Goal: Information Seeking & Learning: Learn about a topic

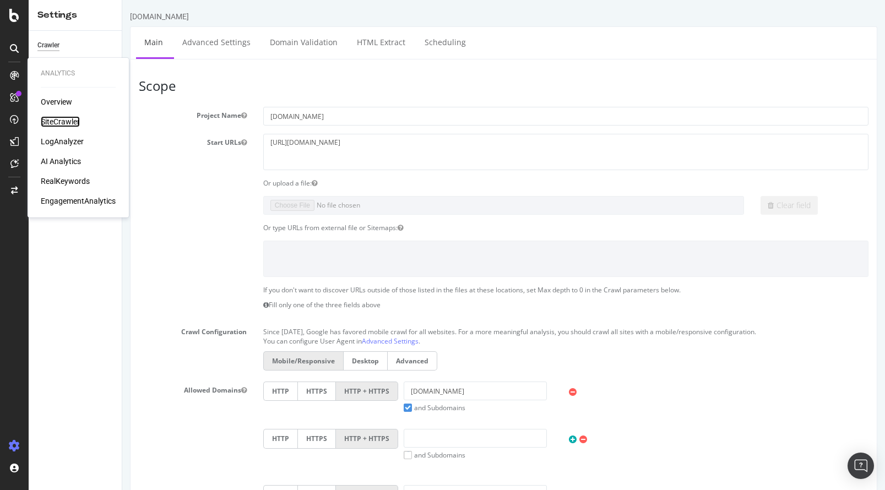
click at [62, 120] on div "SiteCrawler" at bounding box center [60, 121] width 39 height 11
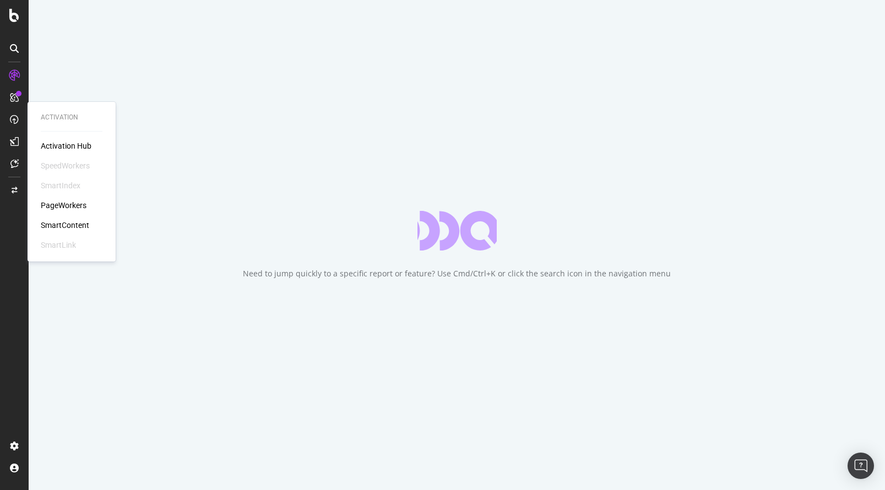
click at [72, 203] on div "PageWorkers" at bounding box center [64, 205] width 46 height 11
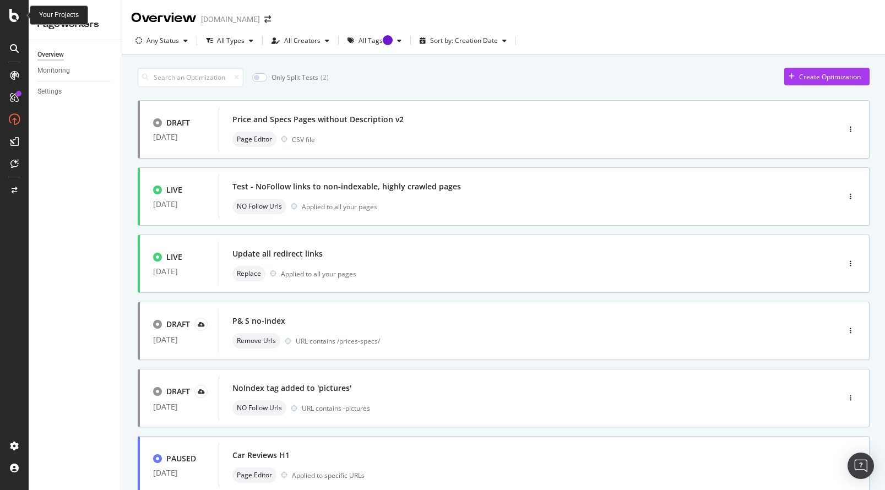
click at [10, 16] on icon at bounding box center [14, 15] width 10 height 13
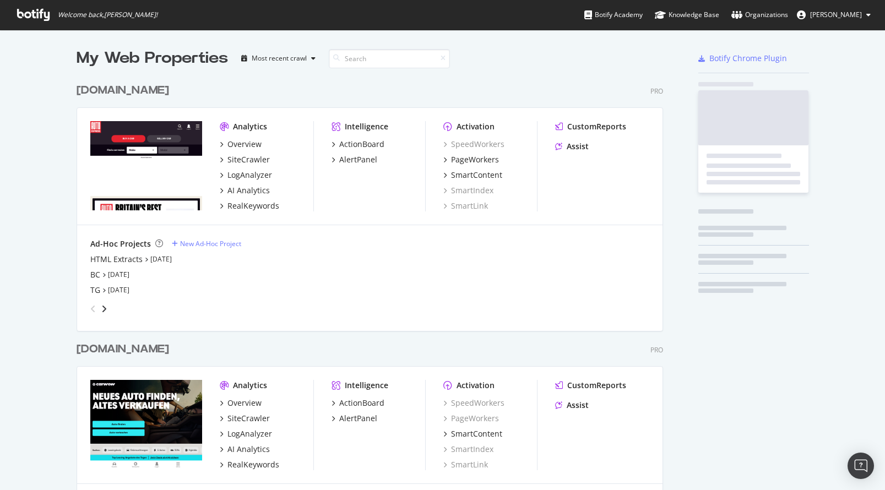
scroll to position [490, 885]
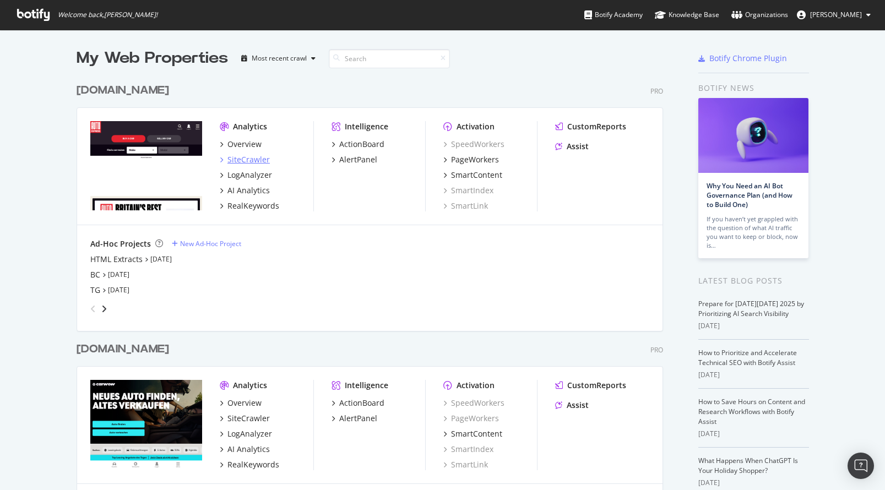
click at [245, 161] on div "SiteCrawler" at bounding box center [248, 159] width 42 height 11
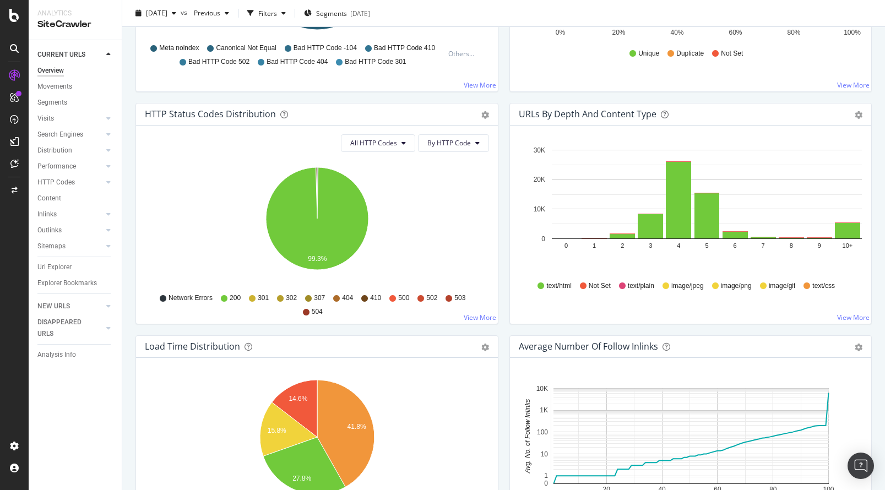
scroll to position [494, 0]
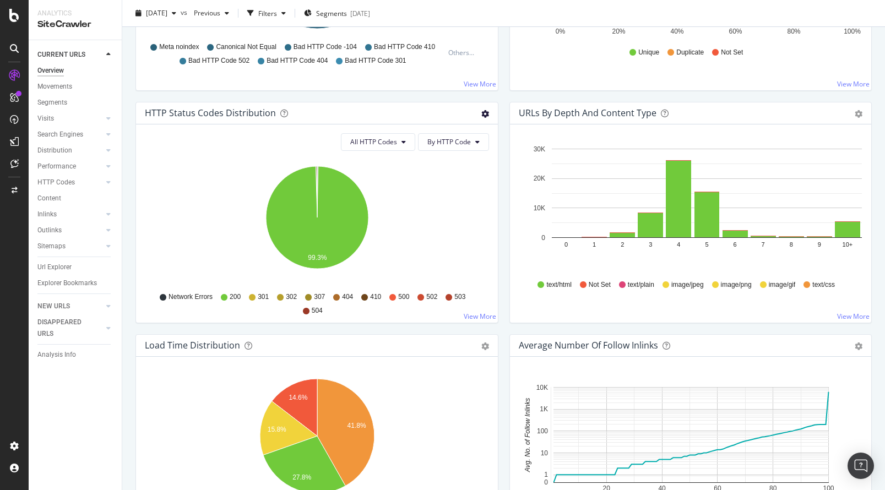
click at [483, 112] on icon "gear" at bounding box center [485, 114] width 8 height 8
click at [459, 155] on span "Table" at bounding box center [447, 155] width 100 height 15
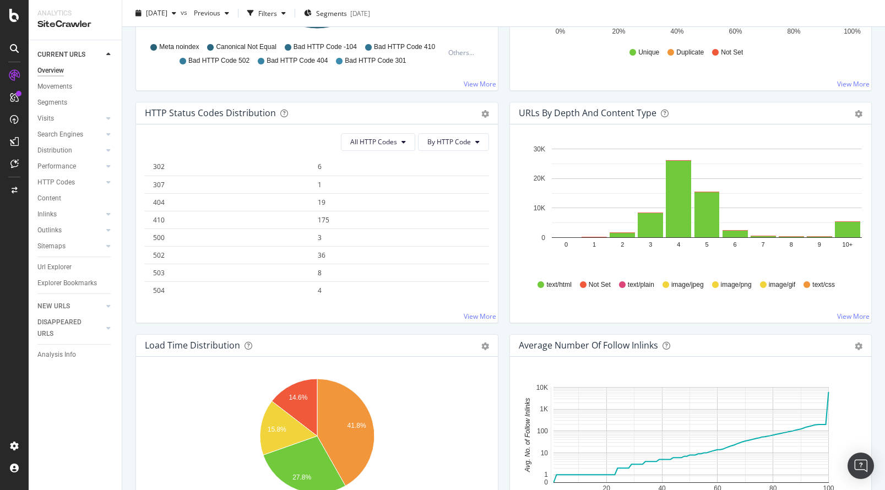
scroll to position [85, 0]
click at [325, 218] on span "175" at bounding box center [324, 215] width 12 height 9
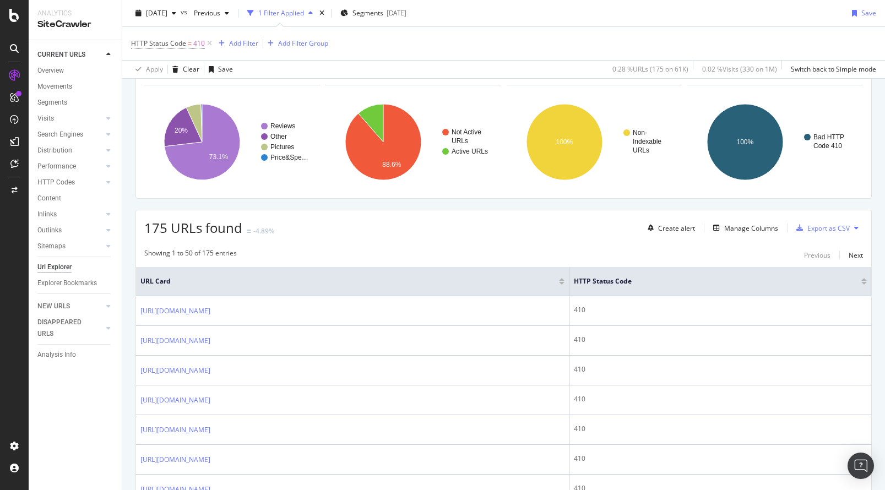
scroll to position [203, 0]
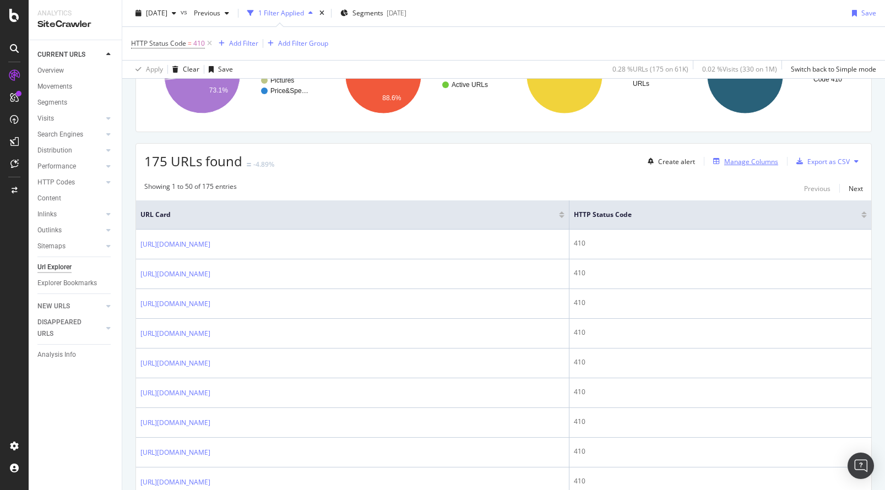
type input "0"
click at [759, 159] on div "Manage Columns" at bounding box center [751, 161] width 54 height 9
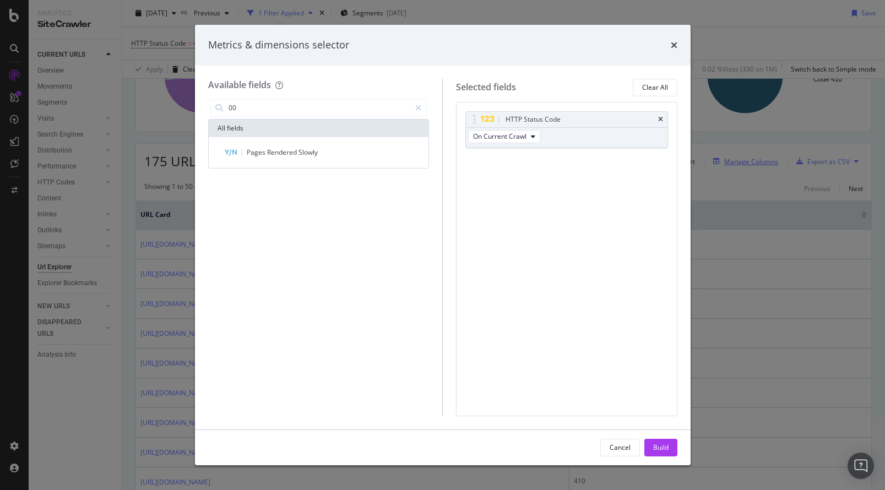
type input "0"
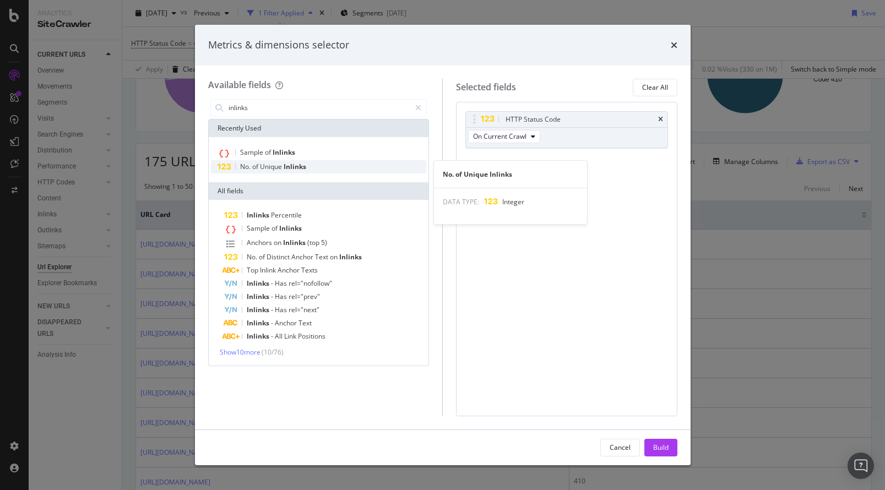
type input "inlinks"
click at [271, 171] on div "No. of Unique Inlinks" at bounding box center [319, 166] width 216 height 13
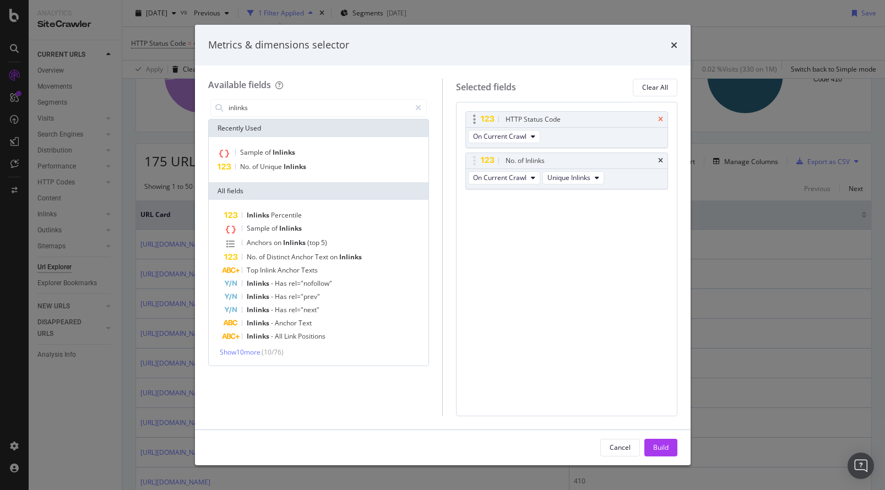
click at [660, 119] on icon "times" at bounding box center [660, 119] width 5 height 7
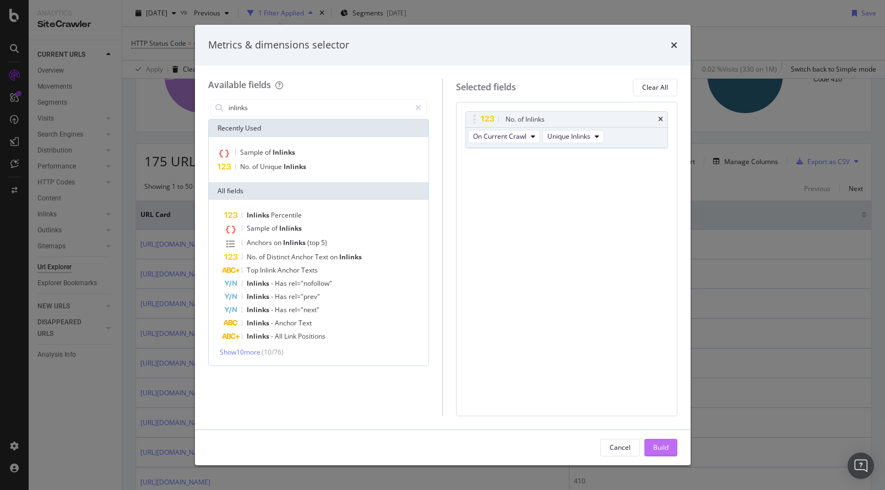
click at [668, 450] on button "Build" at bounding box center [660, 448] width 33 height 18
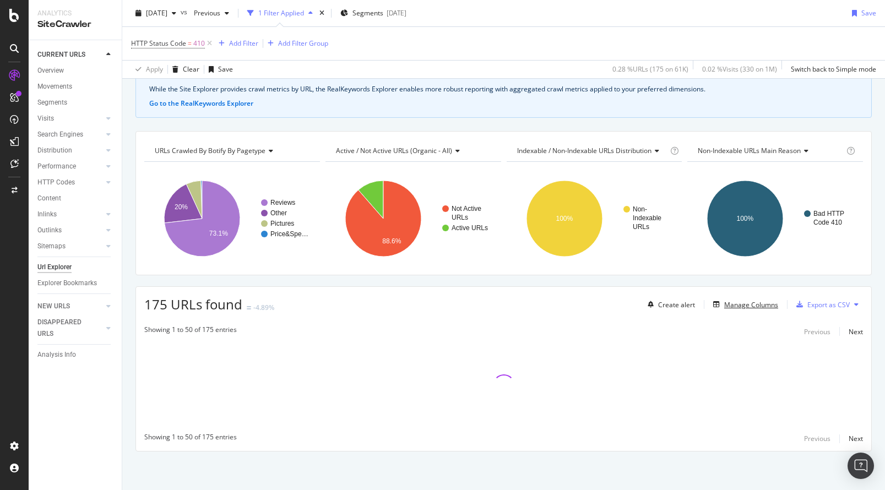
scroll to position [59, 0]
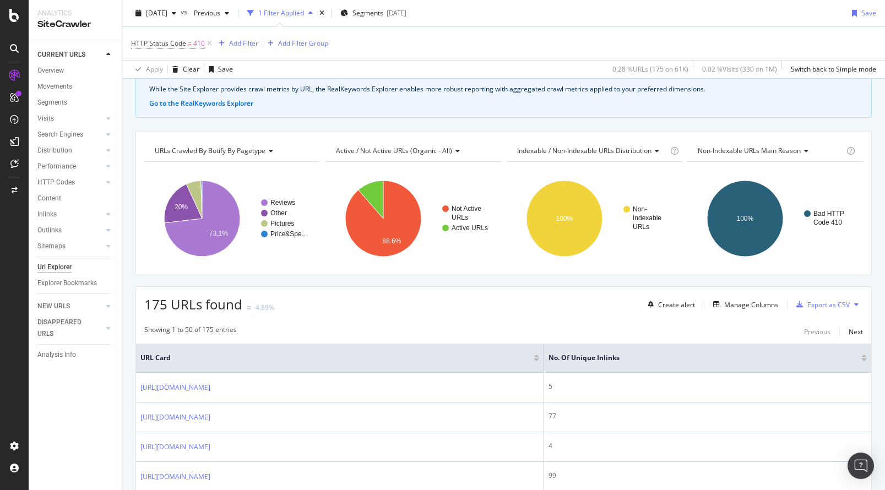
click at [864, 356] on div at bounding box center [864, 356] width 6 height 3
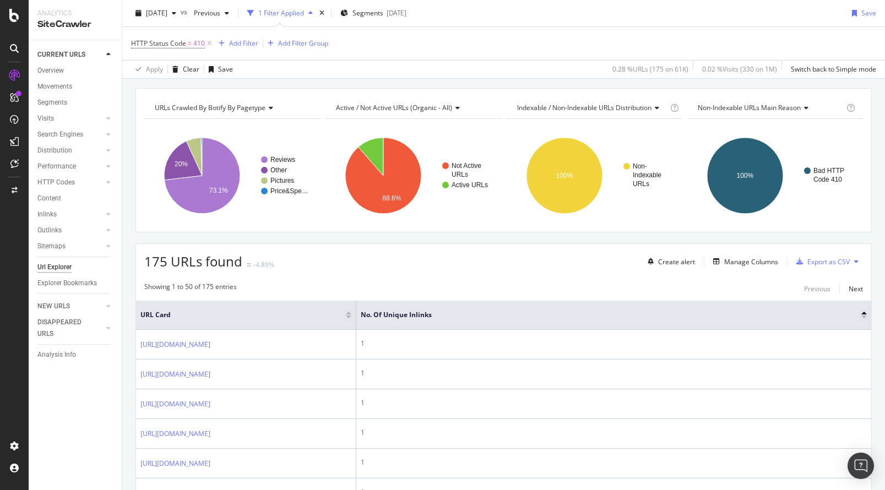
scroll to position [103, 0]
click at [746, 263] on div "Manage Columns" at bounding box center [751, 261] width 54 height 9
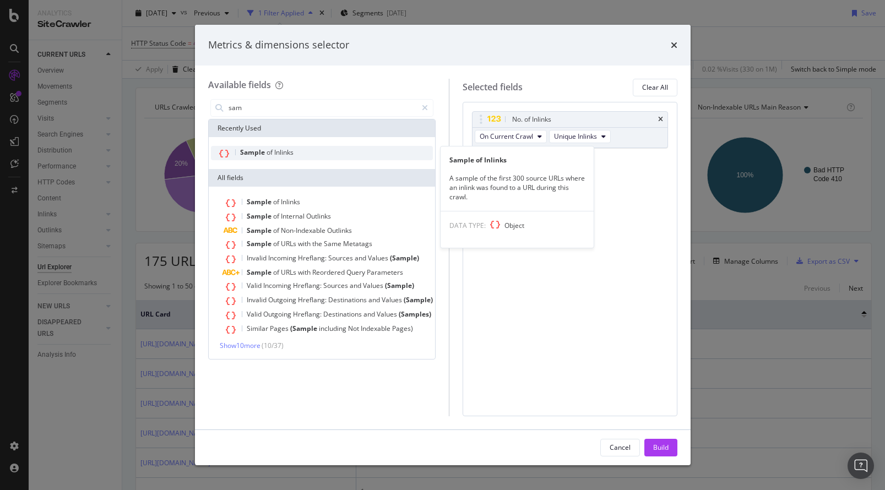
type input "sam"
click at [300, 150] on div "Sample of Inlinks" at bounding box center [322, 153] width 222 height 14
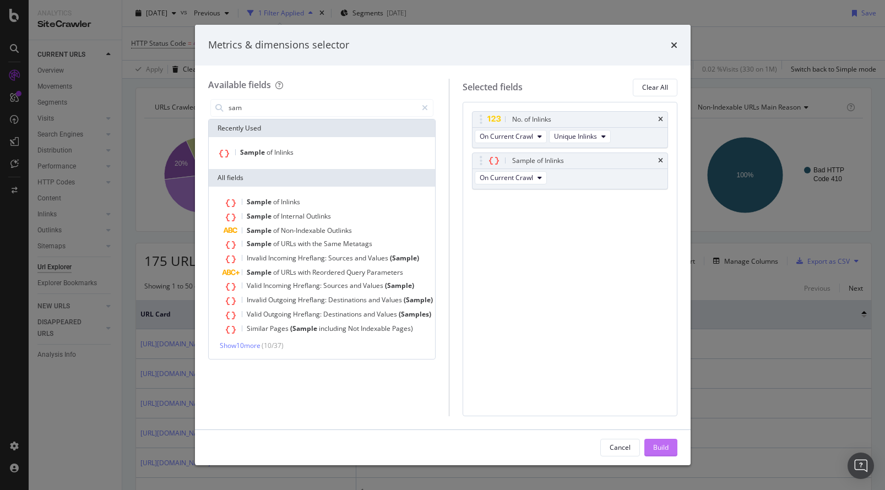
click at [660, 451] on div "Build" at bounding box center [660, 447] width 15 height 9
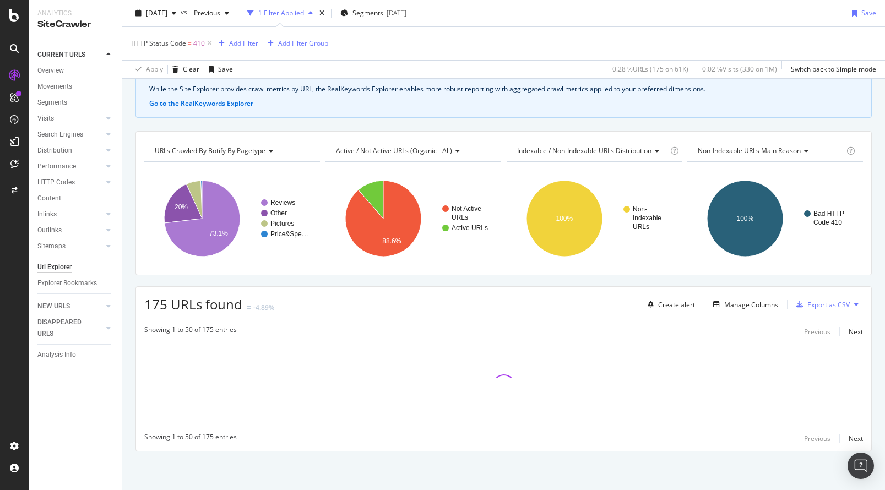
scroll to position [59, 0]
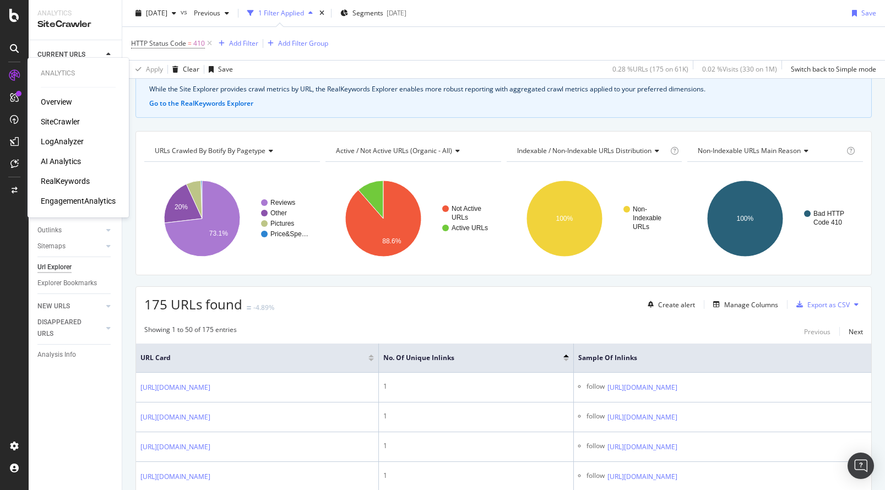
click at [58, 180] on div "RealKeywords" at bounding box center [65, 181] width 49 height 11
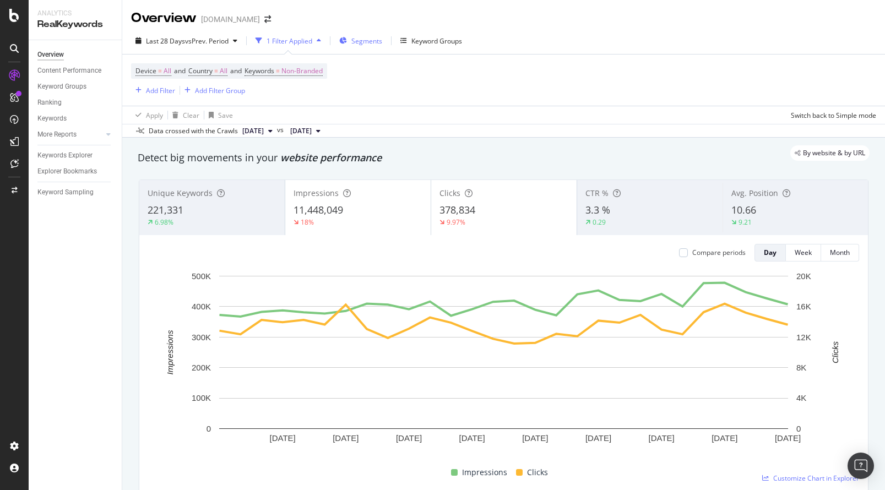
click at [371, 40] on span "Segments" at bounding box center [366, 40] width 31 height 9
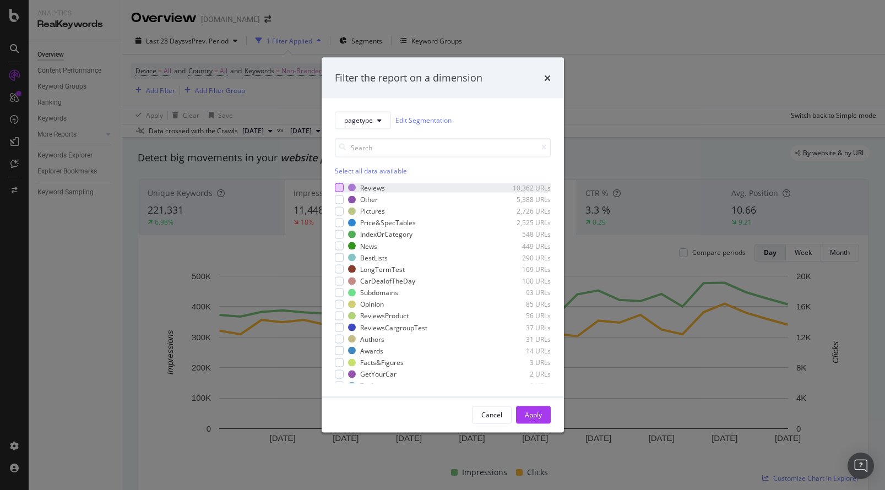
click at [338, 189] on div "modal" at bounding box center [339, 187] width 9 height 9
click at [540, 418] on div "Apply" at bounding box center [533, 414] width 17 height 9
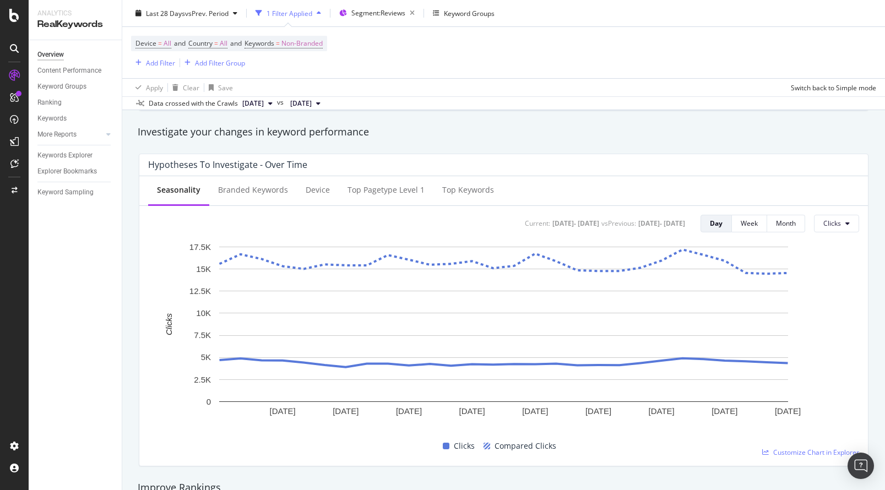
scroll to position [382, 0]
click at [60, 155] on div "Keywords Explorer" at bounding box center [64, 156] width 55 height 12
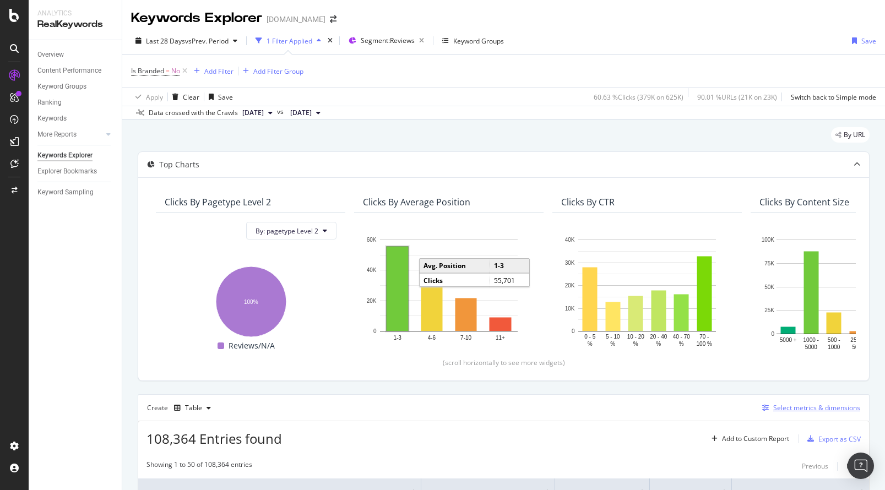
click at [830, 402] on div "Select metrics & dimensions" at bounding box center [809, 408] width 102 height 12
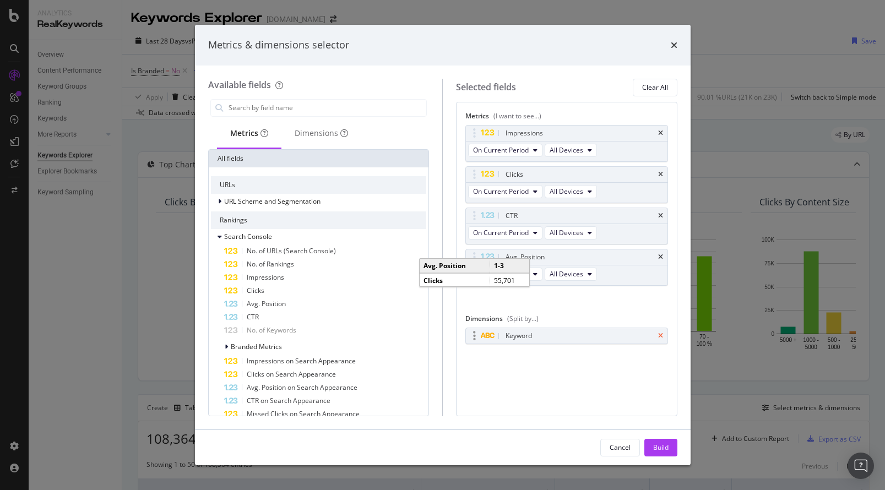
click at [659, 335] on icon "times" at bounding box center [660, 336] width 5 height 7
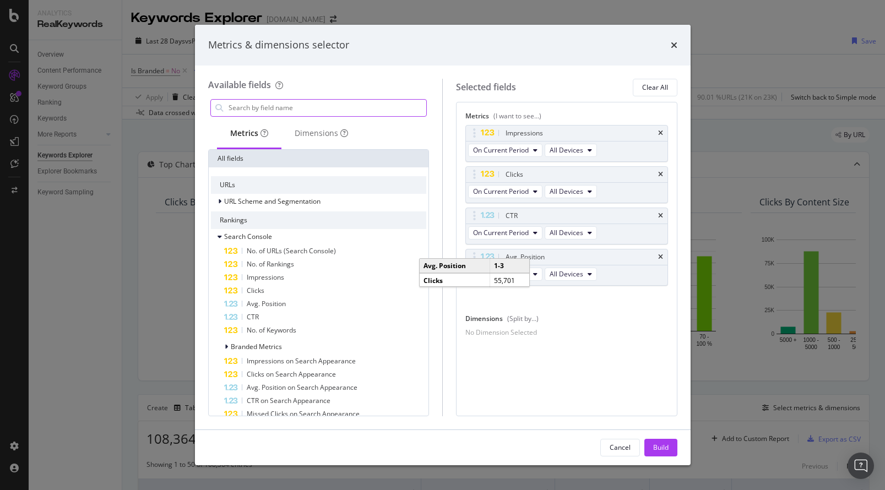
click at [303, 112] on input "modal" at bounding box center [326, 108] width 199 height 17
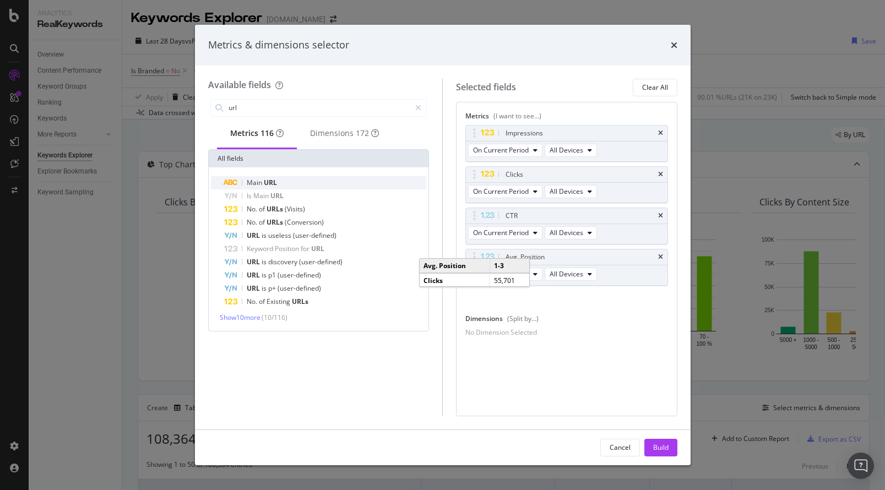
click at [279, 187] on div "Main URL" at bounding box center [325, 182] width 203 height 13
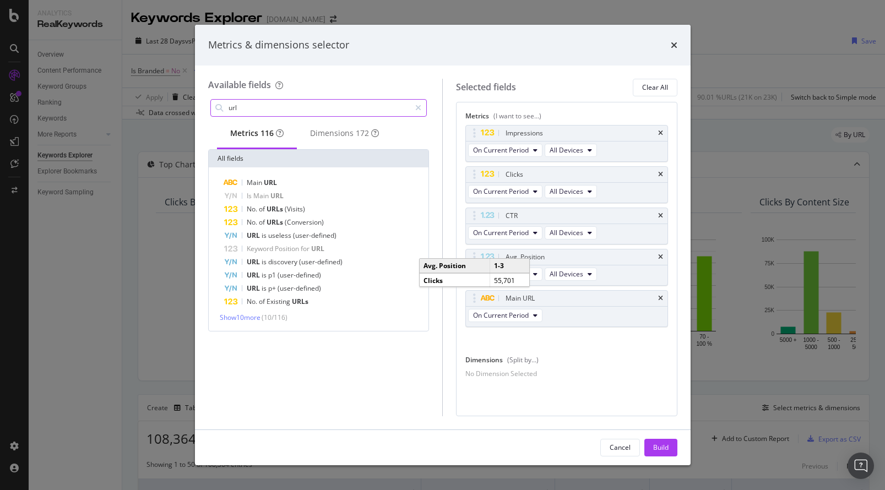
click at [266, 99] on div "url" at bounding box center [318, 108] width 217 height 18
click at [266, 100] on input "url" at bounding box center [318, 108] width 183 height 17
type input "page"
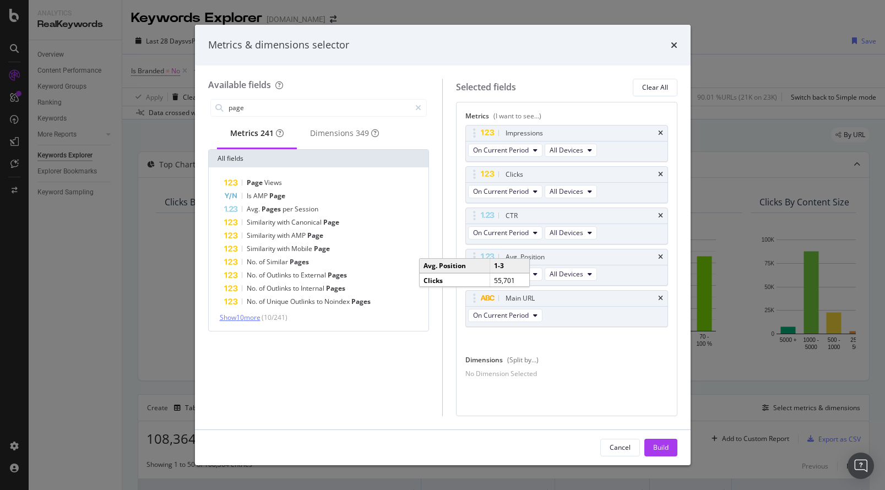
click at [251, 322] on span "Show 10 more" at bounding box center [240, 317] width 41 height 9
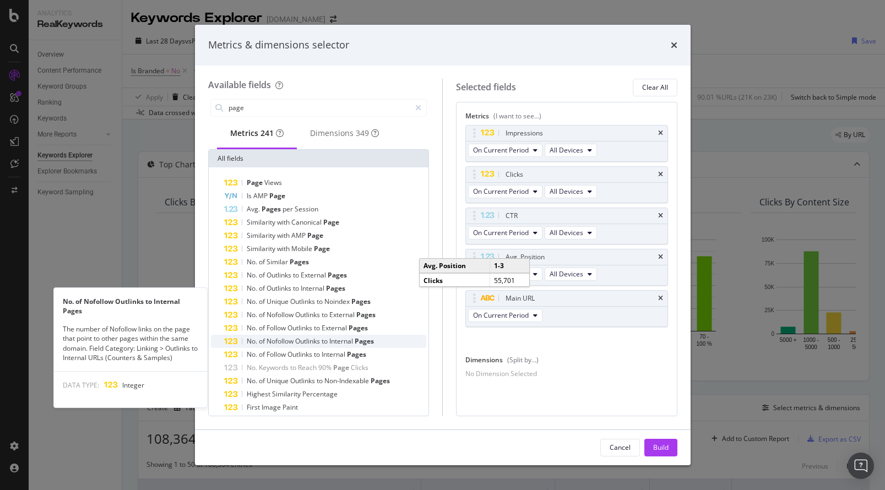
scroll to position [52, 0]
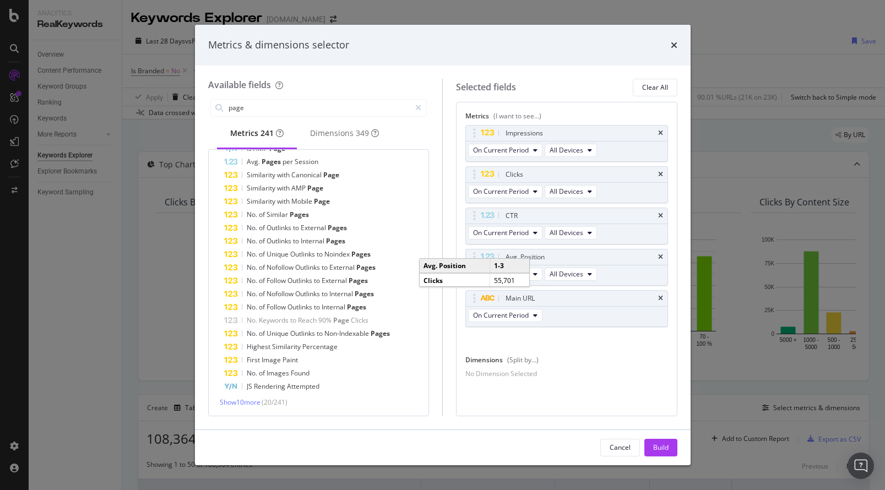
click at [272, 407] on div "Page Views Is AMP Page Avg. Pages per Session Similarity with Canonical Page Si…" at bounding box center [319, 268] width 220 height 296
click at [251, 402] on span "Show 10 more" at bounding box center [240, 402] width 41 height 9
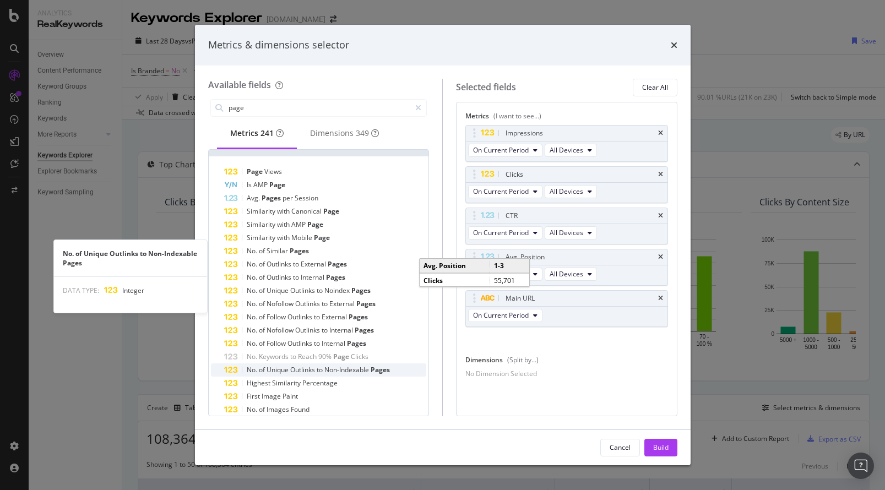
scroll to position [0, 0]
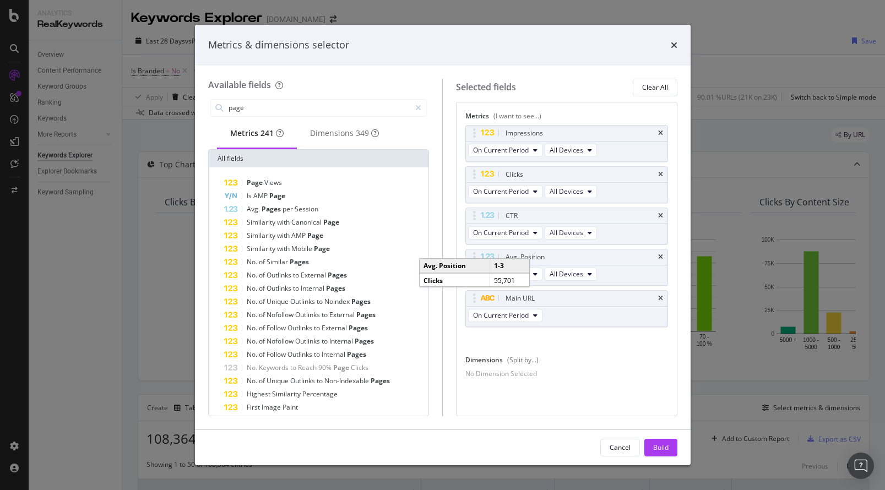
click at [537, 378] on div "No Dimension Selected" at bounding box center [501, 373] width 72 height 9
click at [604, 344] on div "Impressions On Current Period All Devices Clicks On Current Period All [DEMOGRA…" at bounding box center [566, 238] width 203 height 226
click at [656, 83] on div "Clear All" at bounding box center [655, 87] width 26 height 9
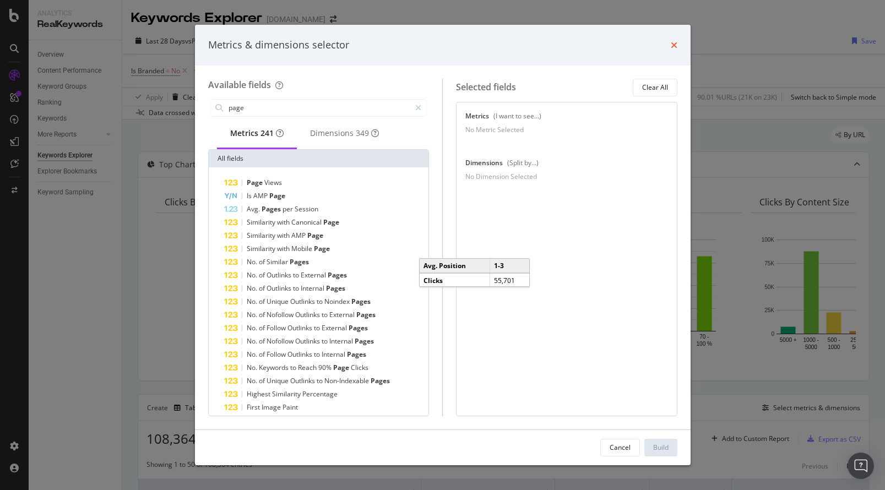
click at [673, 43] on icon "times" at bounding box center [674, 45] width 7 height 9
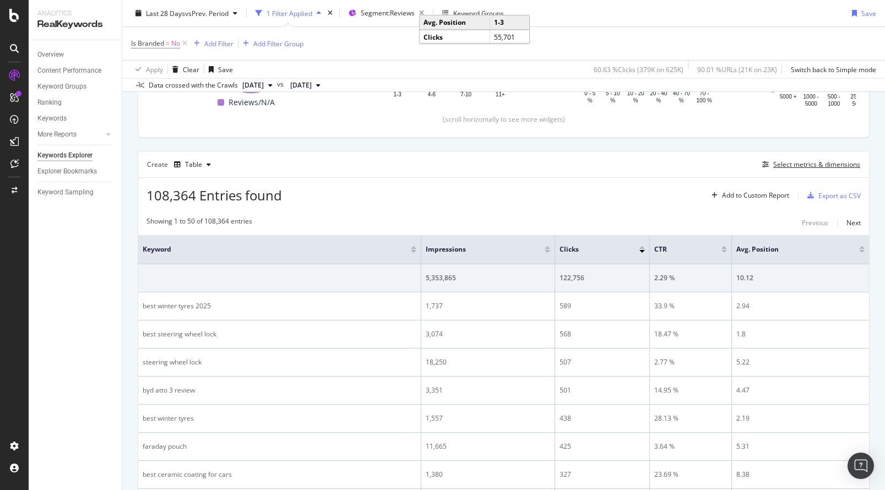
scroll to position [207, 0]
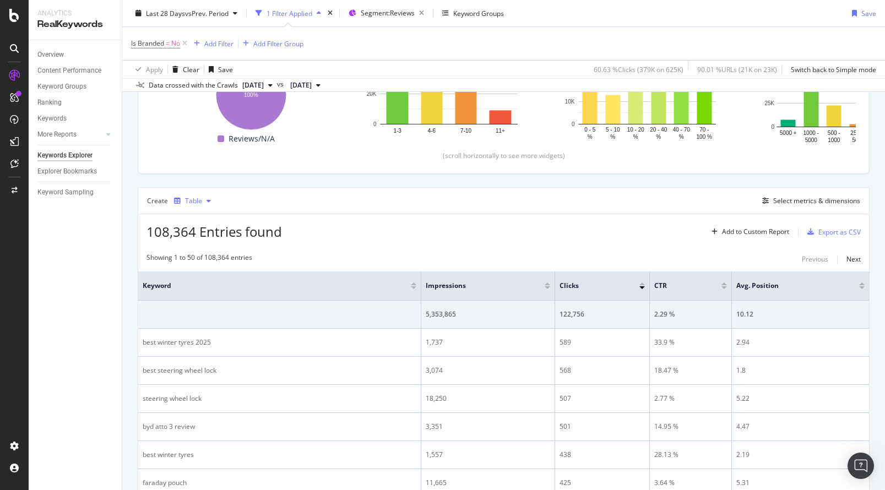
click at [195, 204] on div "Table" at bounding box center [193, 201] width 17 height 7
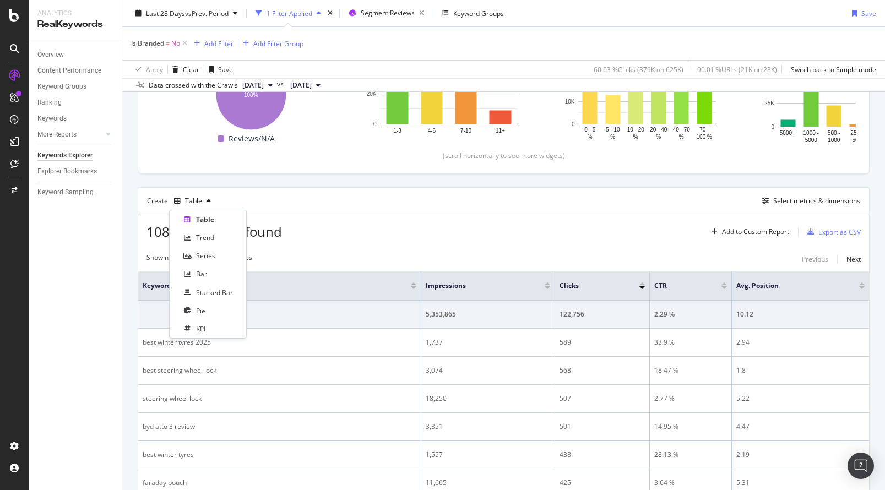
click at [298, 201] on div "Create Table Select metrics & dimensions" at bounding box center [504, 200] width 732 height 26
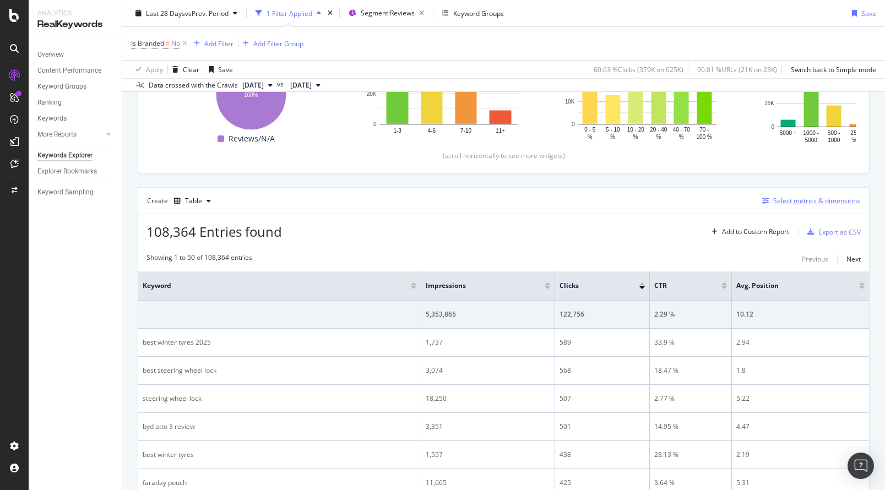
click at [802, 203] on div "Select metrics & dimensions" at bounding box center [816, 200] width 87 height 9
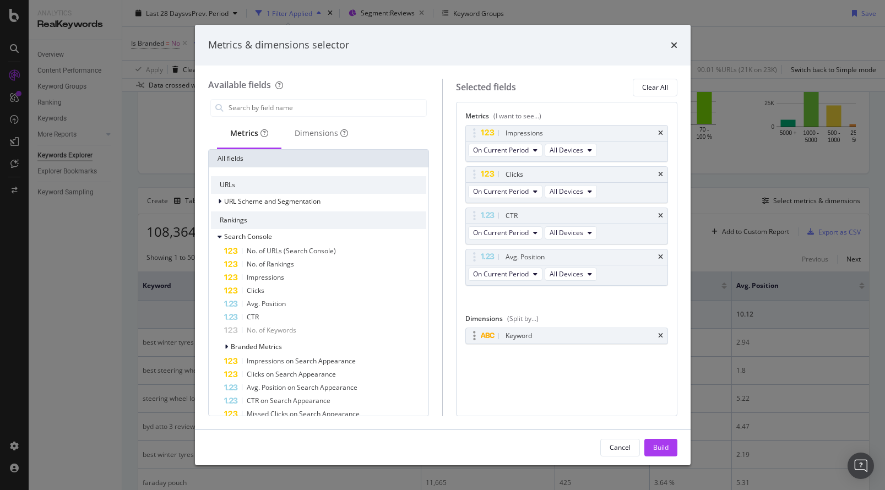
click at [516, 333] on div "Keyword" at bounding box center [518, 335] width 26 height 11
click at [523, 335] on div "Keyword" at bounding box center [518, 335] width 26 height 11
click at [304, 124] on div "Dimensions" at bounding box center [321, 134] width 80 height 30
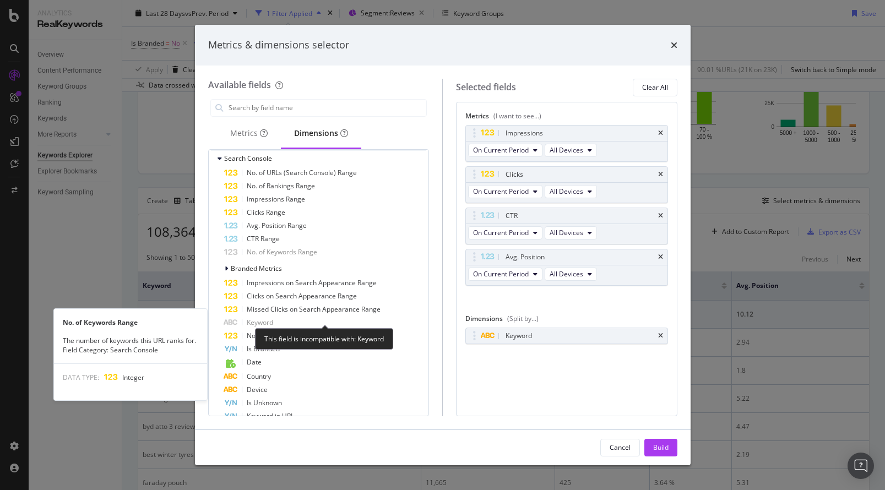
scroll to position [0, 0]
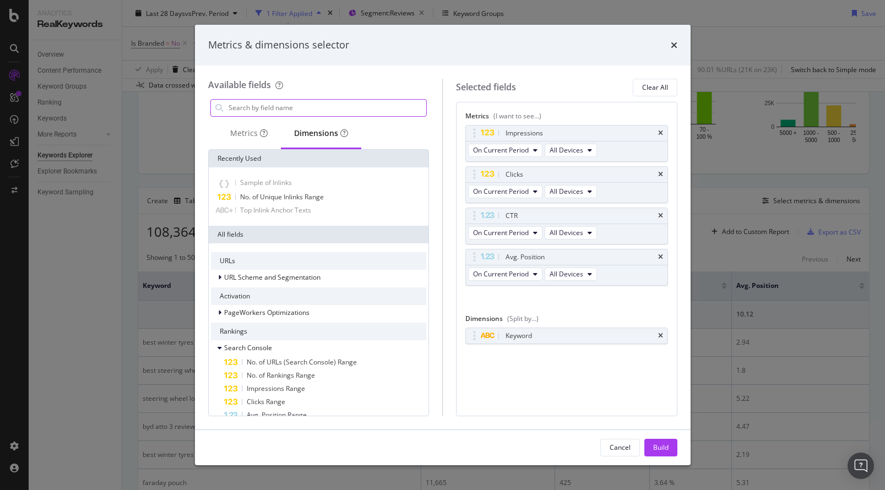
click at [279, 106] on input "modal" at bounding box center [326, 108] width 199 height 17
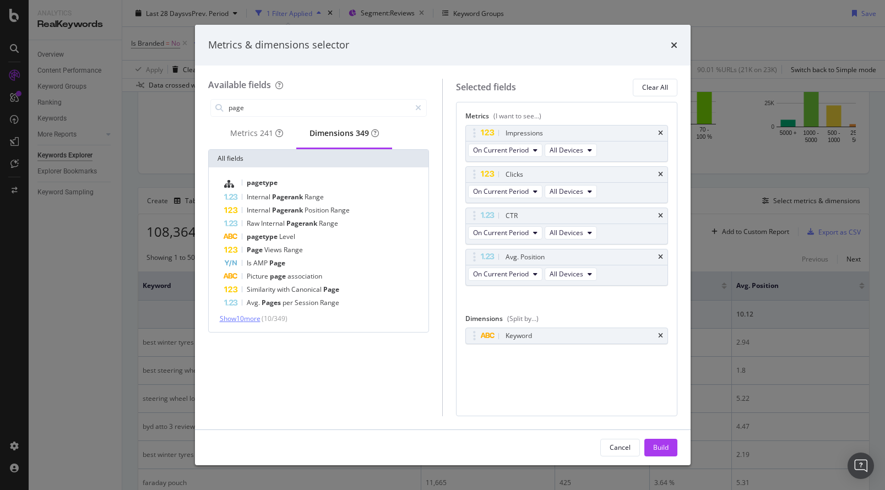
click at [251, 323] on span "Show 10 more" at bounding box center [240, 318] width 41 height 9
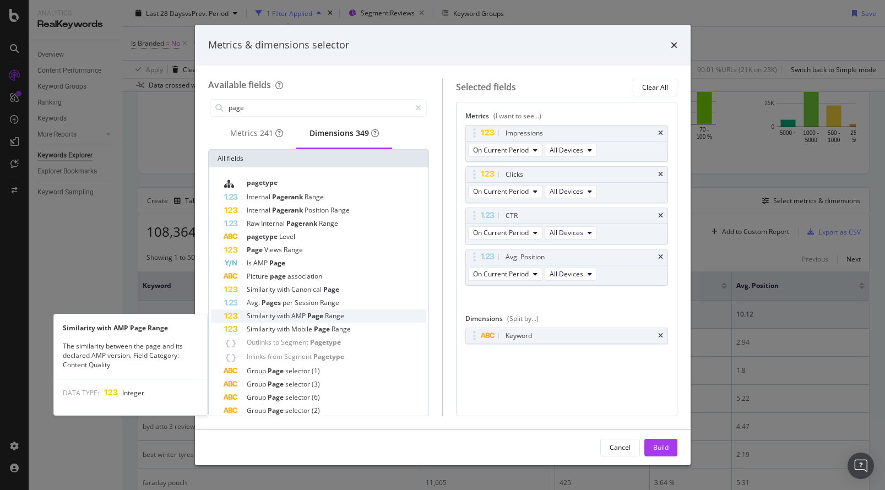
scroll to position [55, 0]
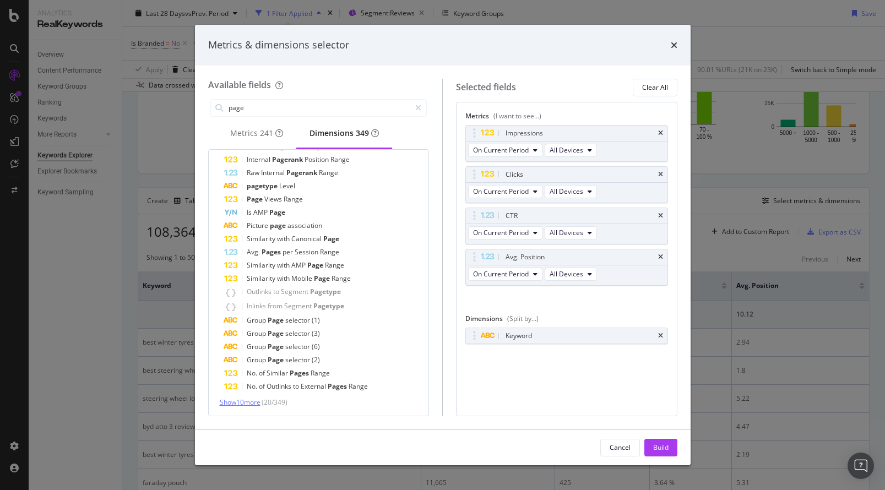
click at [240, 401] on span "Show 10 more" at bounding box center [240, 402] width 41 height 9
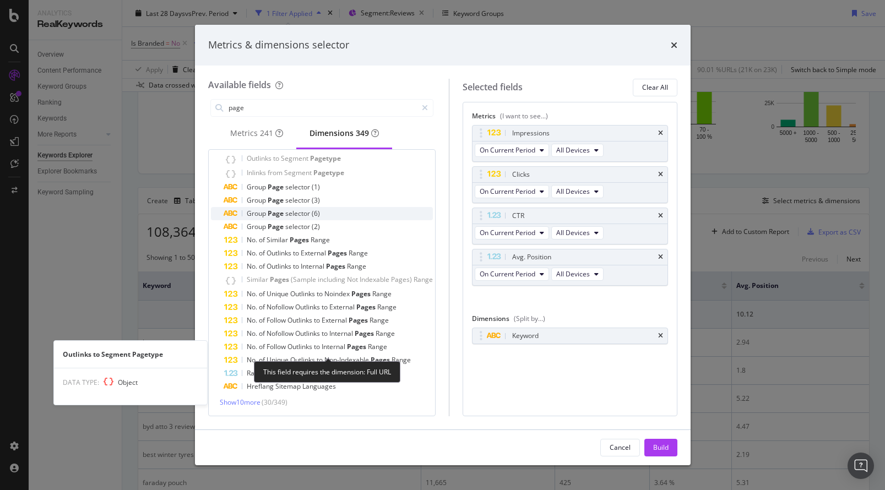
scroll to position [0, 0]
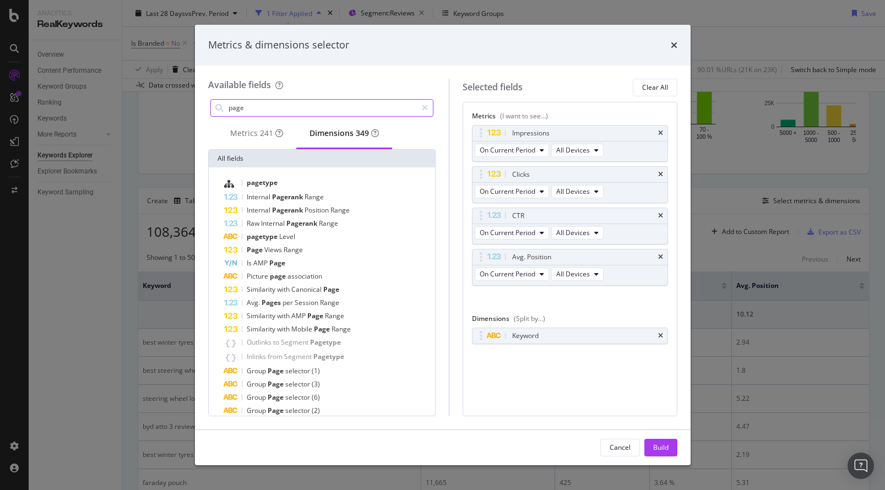
click at [268, 104] on input "page" at bounding box center [321, 108] width 189 height 17
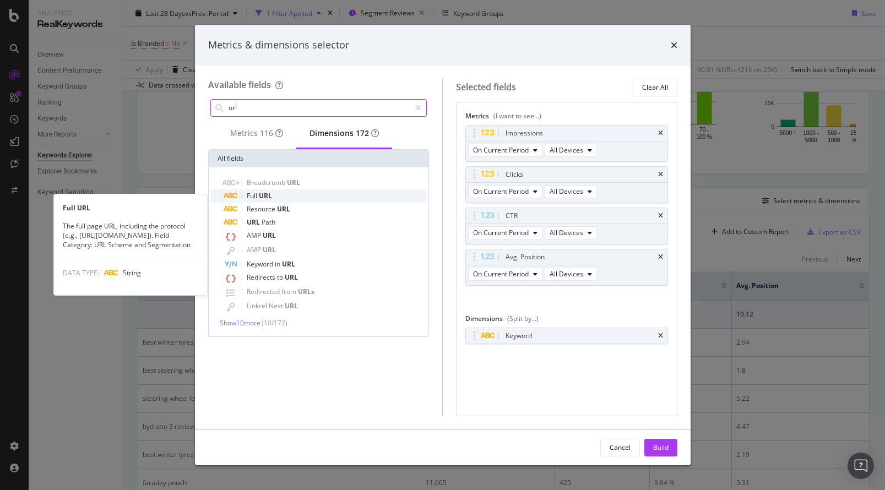
type input "url"
click at [266, 200] on span "URL" at bounding box center [265, 195] width 13 height 9
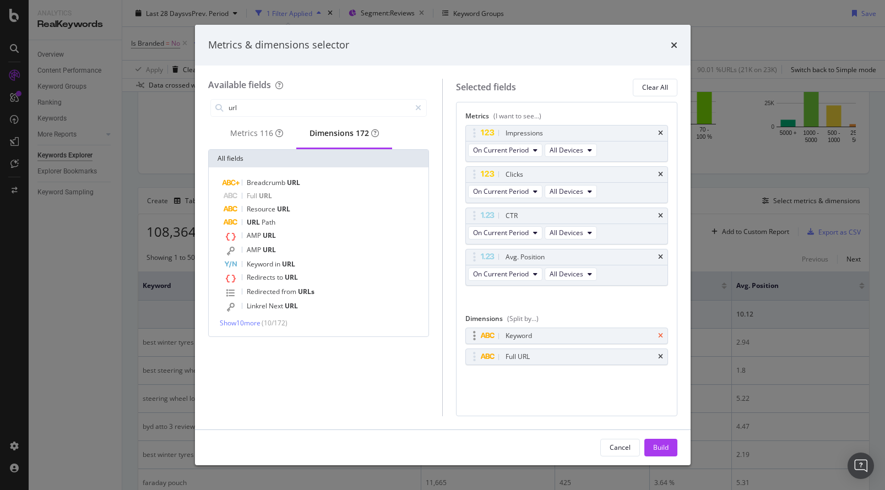
click at [662, 334] on icon "times" at bounding box center [660, 336] width 5 height 7
click at [654, 455] on div "Build" at bounding box center [660, 447] width 15 height 17
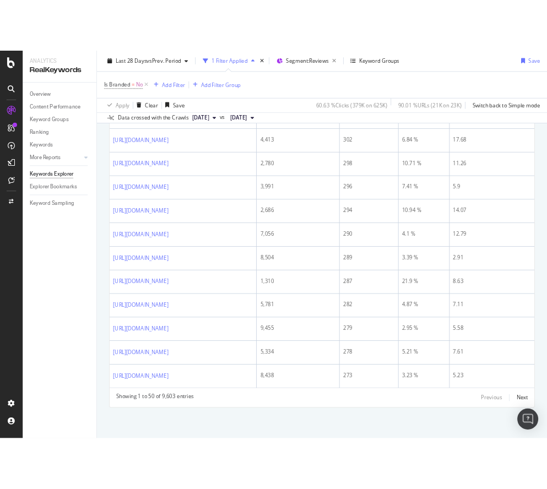
scroll to position [2027, 0]
